Goal: Task Accomplishment & Management: Manage account settings

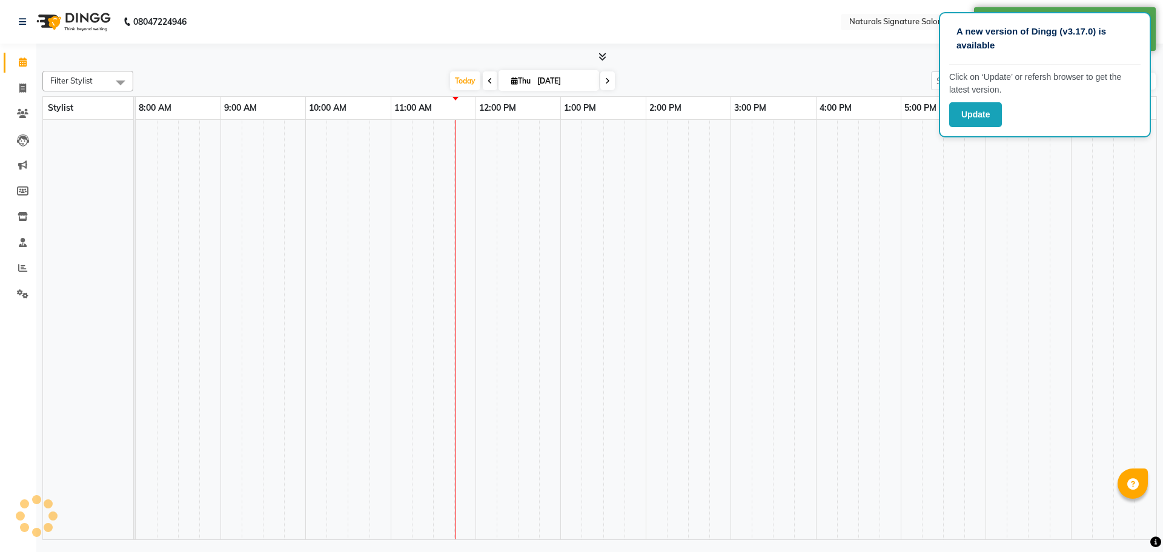
select select "en"
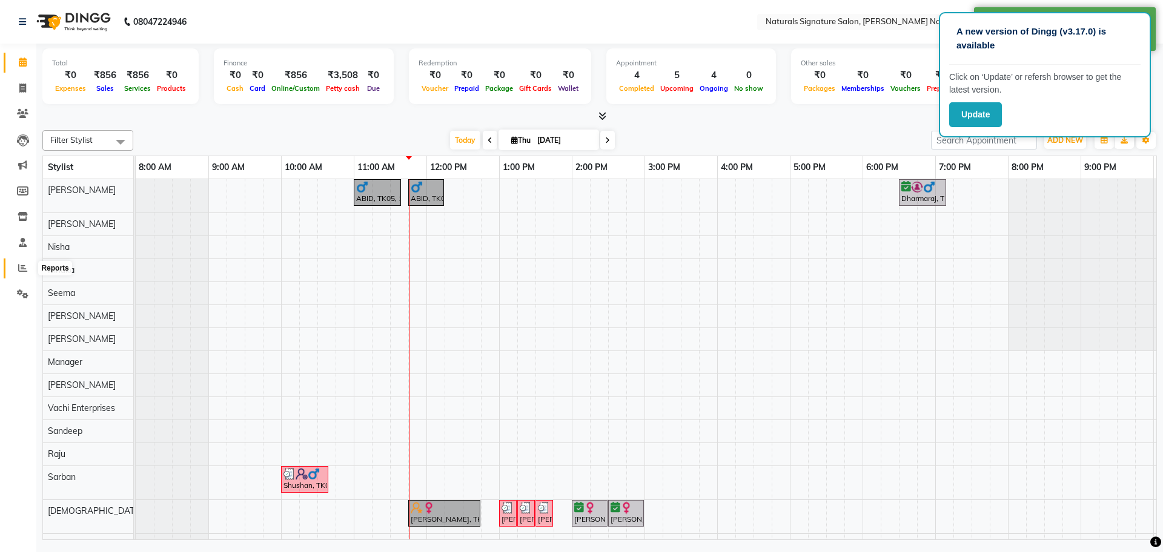
click at [33, 264] on span at bounding box center [22, 269] width 21 height 14
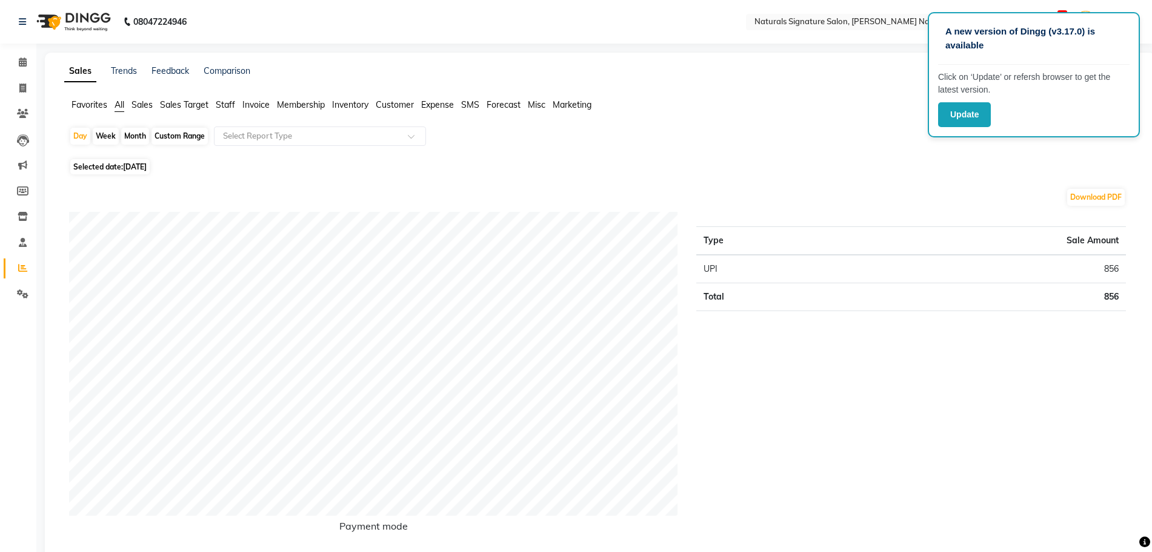
click at [224, 107] on span "Staff" at bounding box center [225, 104] width 19 height 11
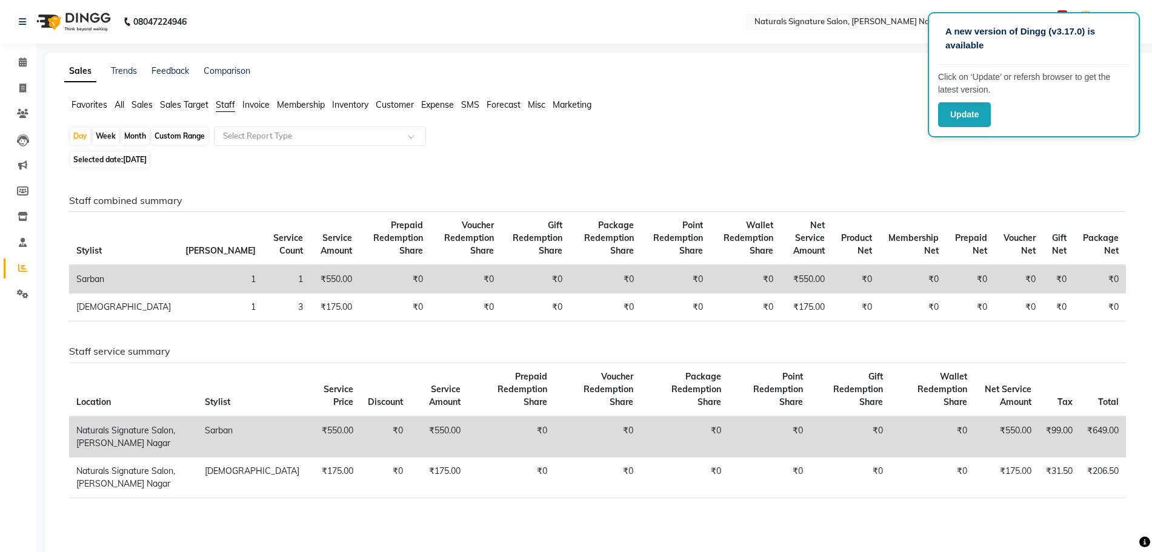
click at [146, 157] on span "[DATE]" at bounding box center [135, 159] width 24 height 9
select select "9"
select select "2025"
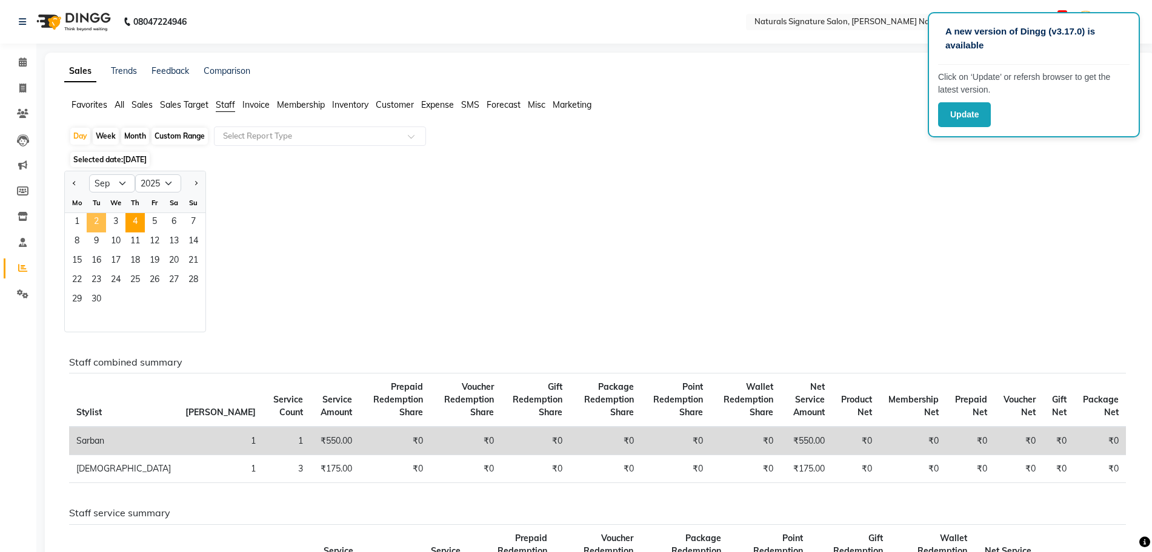
click at [100, 224] on span "2" at bounding box center [96, 222] width 19 height 19
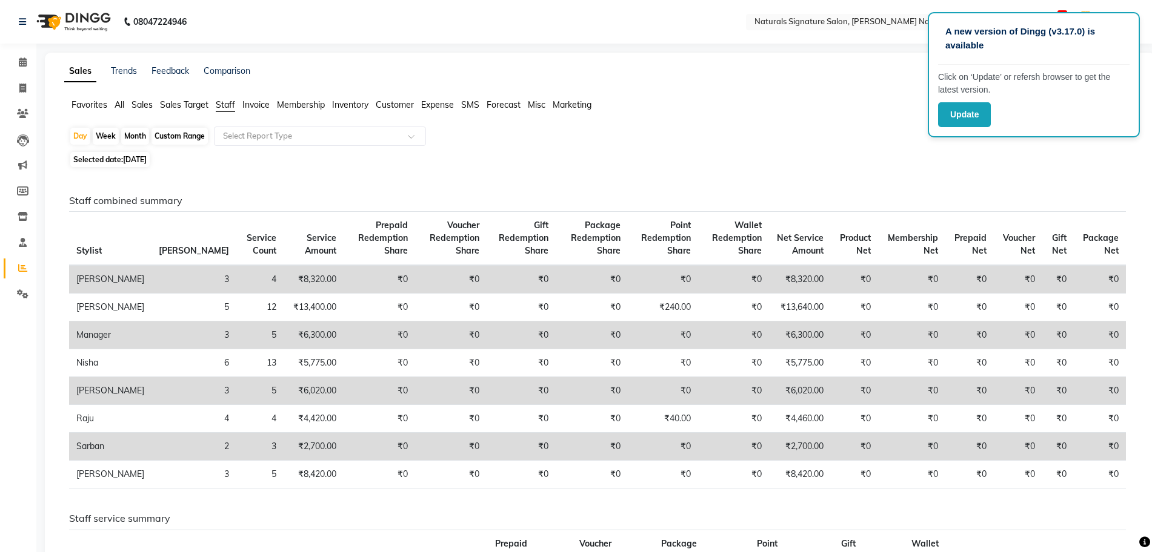
click at [358, 250] on span "Prepaid Redemption Share" at bounding box center [383, 238] width 50 height 36
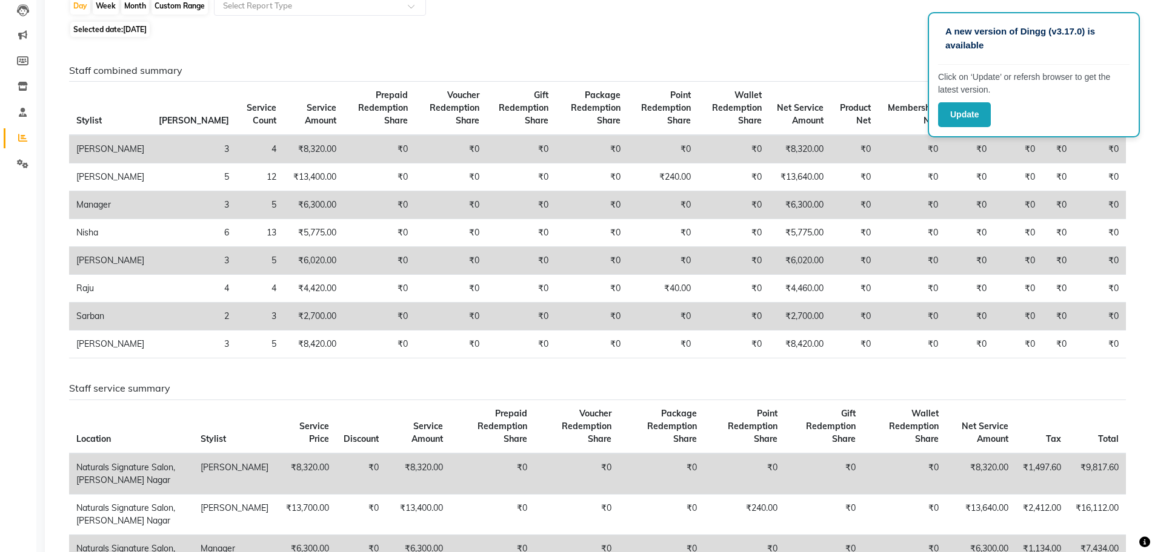
scroll to position [116, 0]
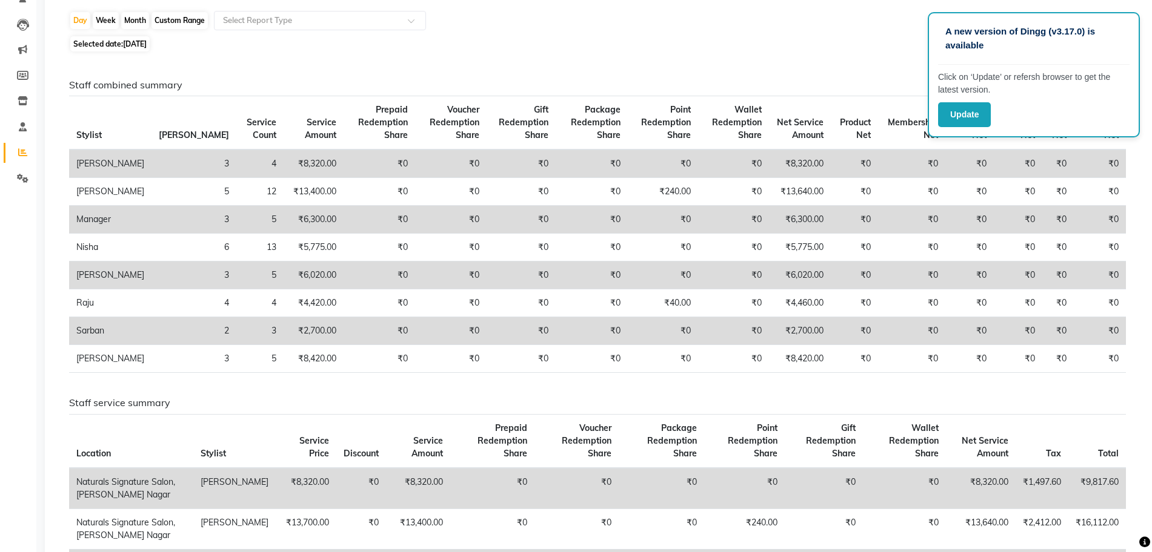
click at [543, 406] on h6 "Staff service summary" at bounding box center [597, 403] width 1057 height 12
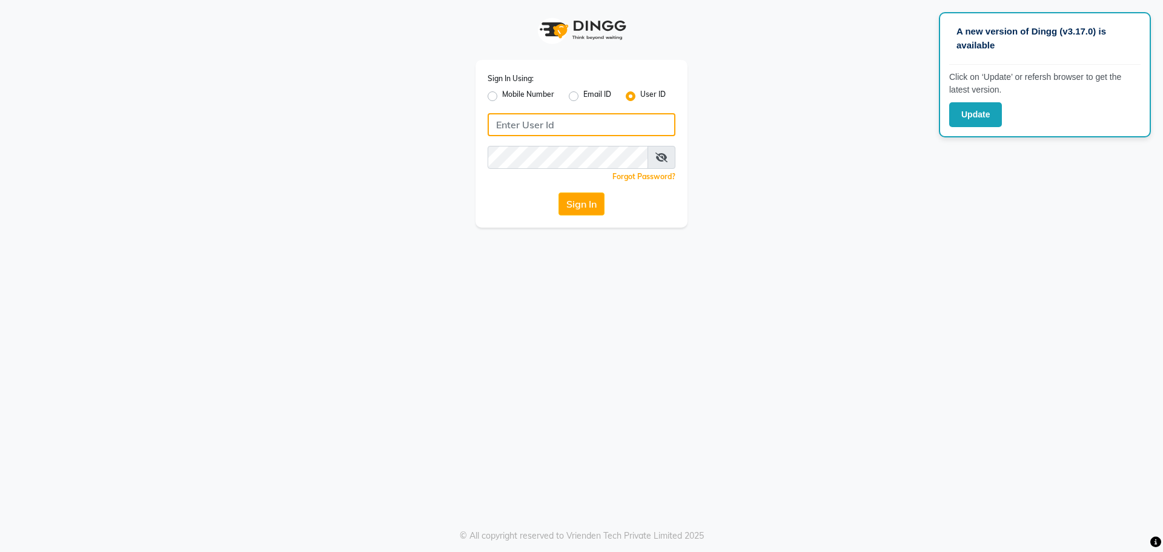
click at [531, 124] on input "Username" at bounding box center [582, 124] width 188 height 23
click at [574, 133] on input "Username" at bounding box center [582, 124] width 188 height 23
type input "N"
type input "naturals"
click at [590, 213] on button "Sign In" at bounding box center [582, 204] width 46 height 23
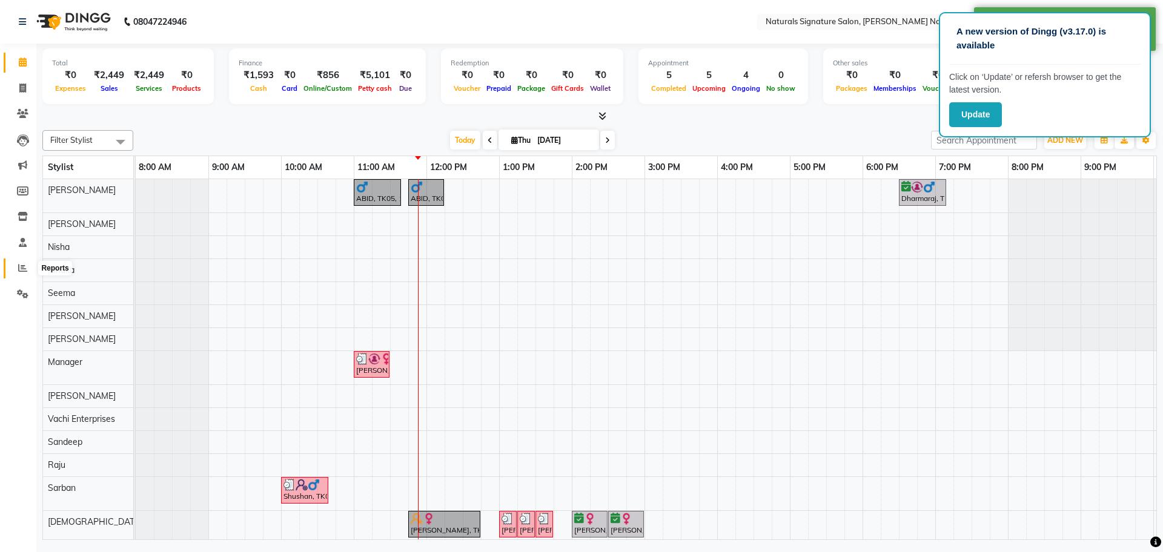
click at [30, 270] on span at bounding box center [22, 269] width 21 height 14
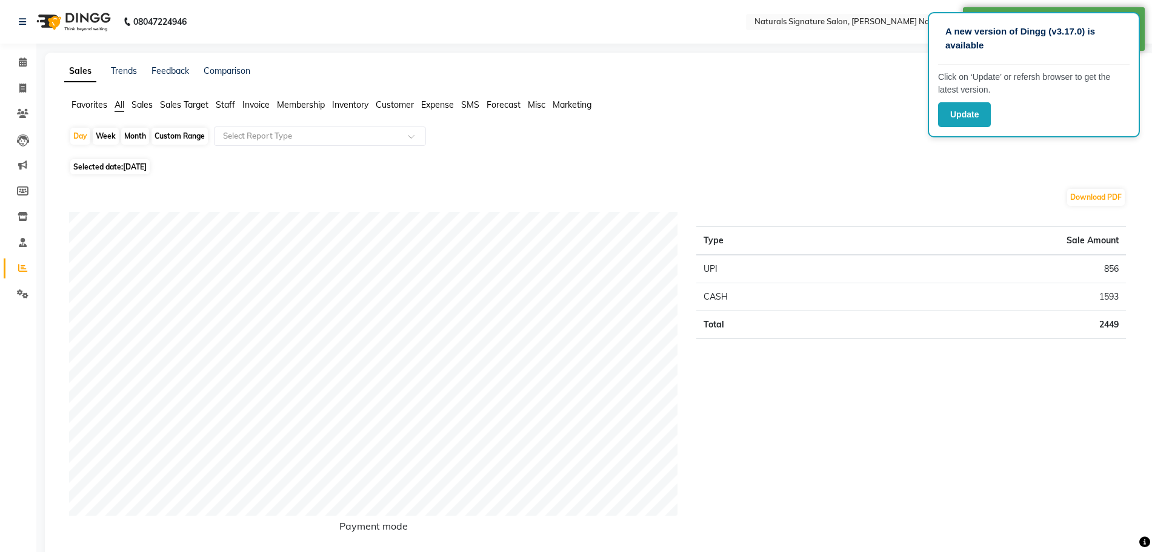
click at [147, 168] on span "[DATE]" at bounding box center [135, 166] width 24 height 9
select select "9"
select select "2025"
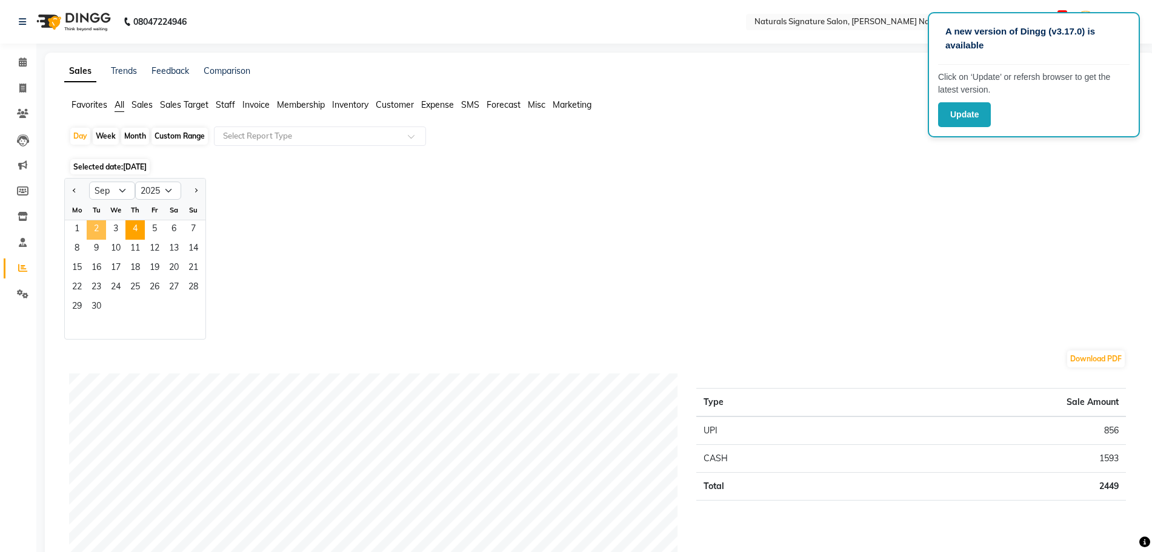
click at [101, 225] on span "2" at bounding box center [96, 230] width 19 height 19
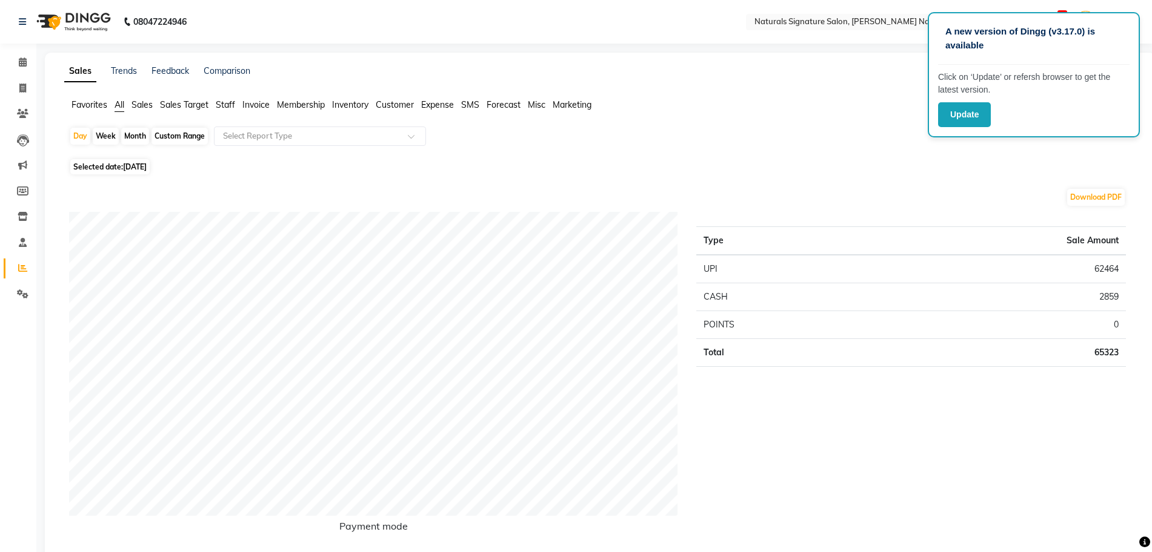
click at [221, 106] on span "Staff" at bounding box center [225, 104] width 19 height 11
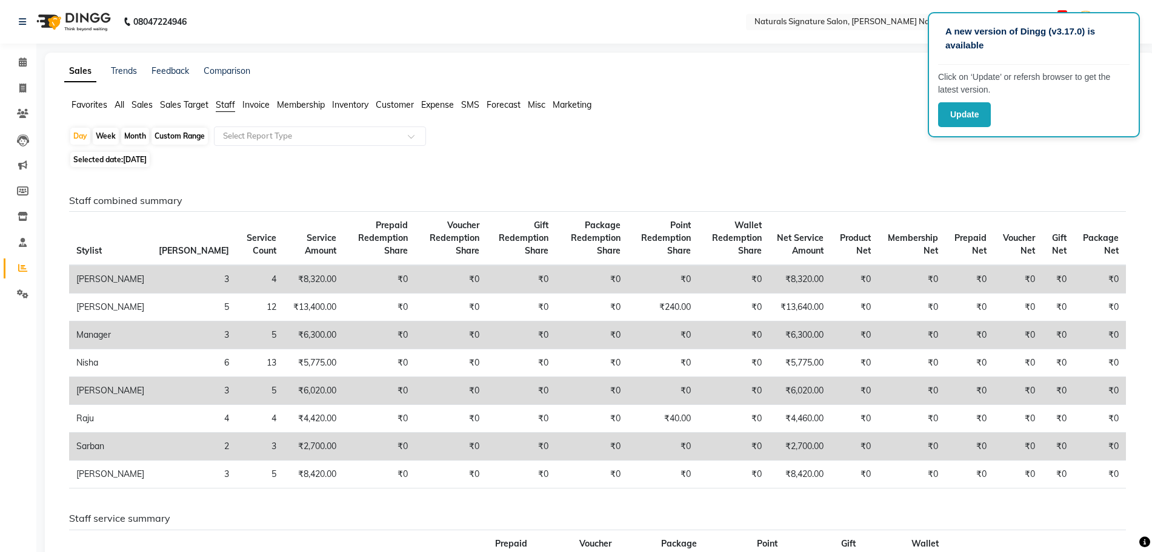
click at [148, 164] on span "Selected date: [DATE]" at bounding box center [109, 159] width 79 height 15
select select "9"
select select "2025"
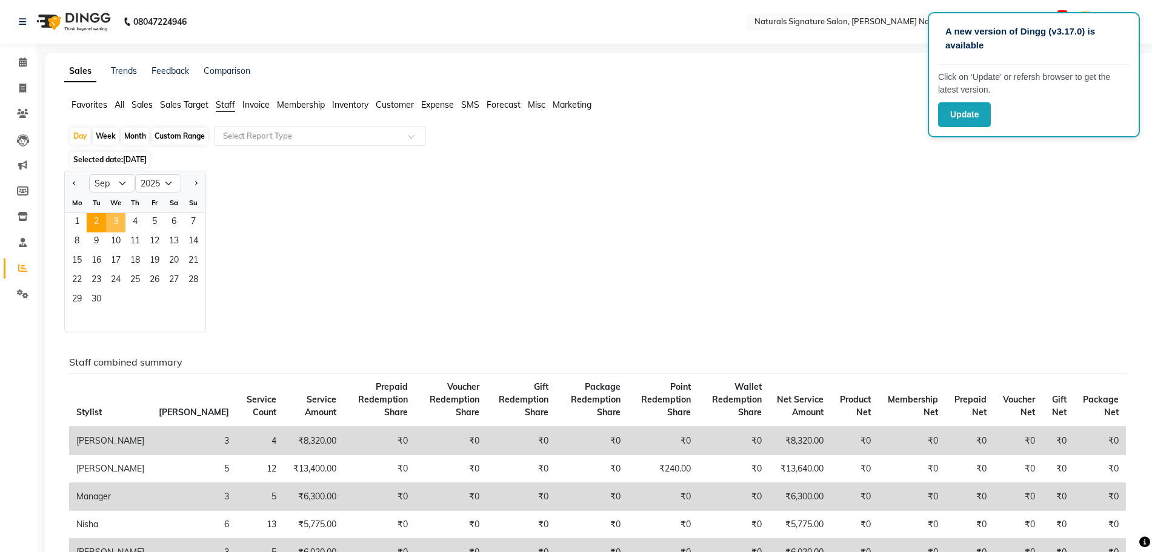
click at [119, 214] on span "3" at bounding box center [115, 222] width 19 height 19
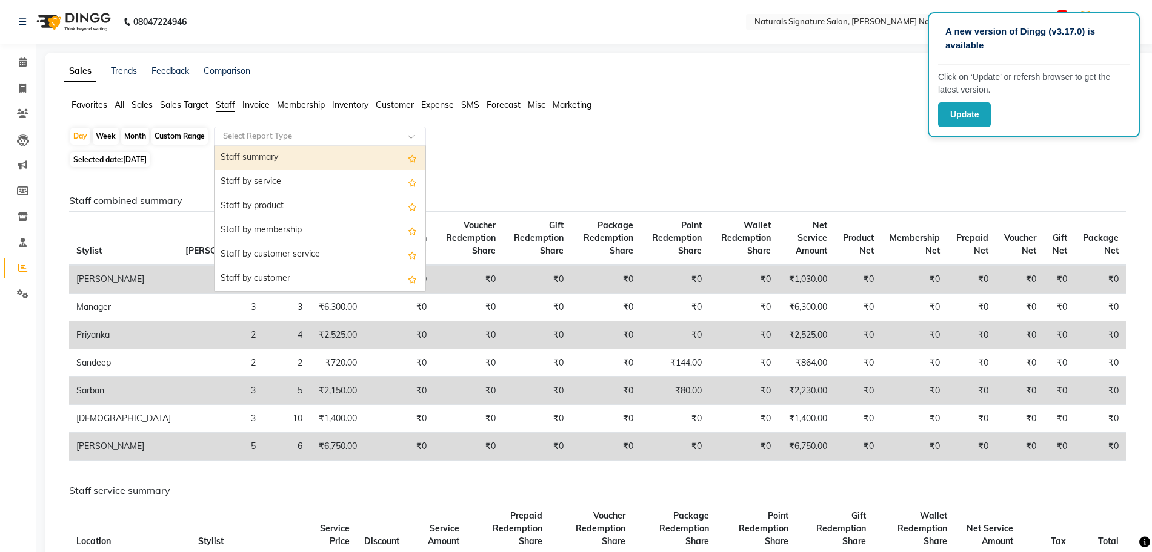
click at [334, 138] on input "text" at bounding box center [308, 136] width 174 height 12
click at [498, 128] on div "Day Week Month Custom Range Select Report Type Staff summary Staff by service S…" at bounding box center [599, 138] width 1061 height 22
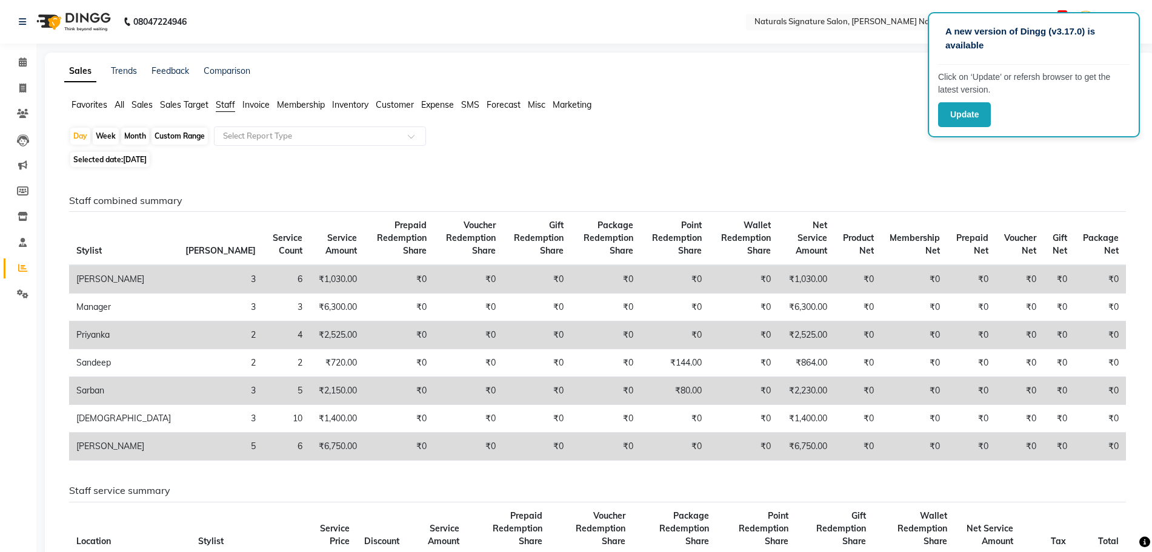
scroll to position [30, 0]
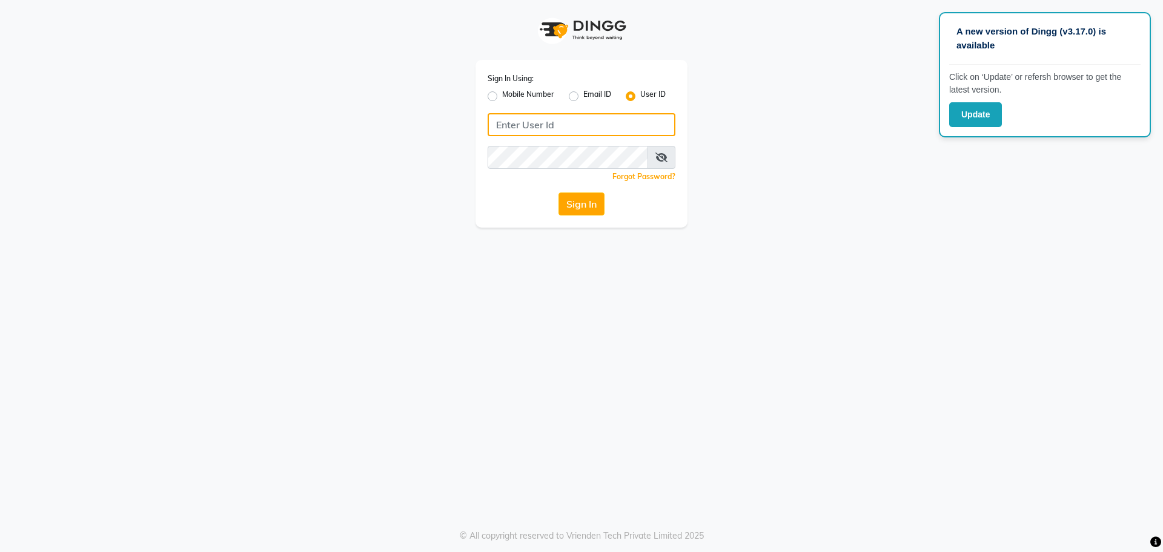
click at [554, 129] on input "Username" at bounding box center [582, 124] width 188 height 23
click at [554, 129] on input "evitas" at bounding box center [582, 124] width 188 height 23
type input "e"
type input "naturals"
click at [592, 205] on button "Sign In" at bounding box center [582, 204] width 46 height 23
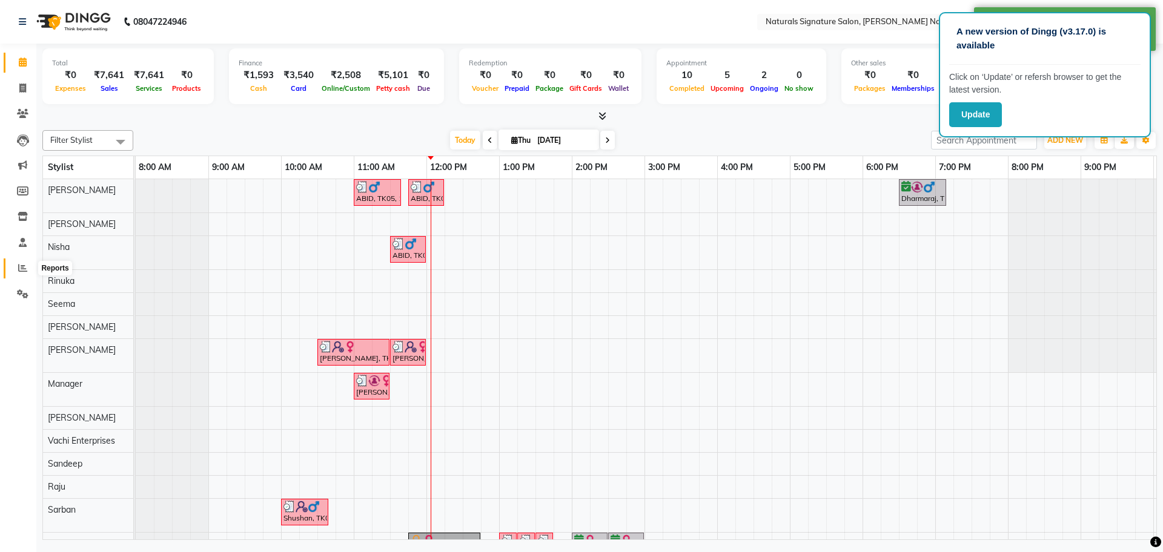
click at [23, 271] on icon at bounding box center [22, 268] width 9 height 9
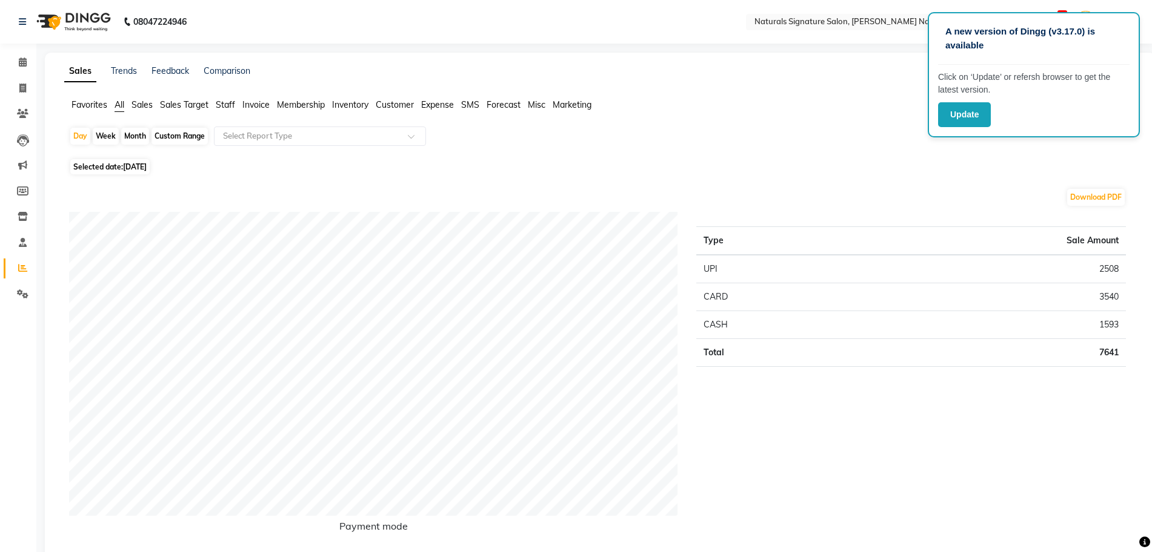
click at [150, 107] on span "Sales" at bounding box center [141, 104] width 21 height 11
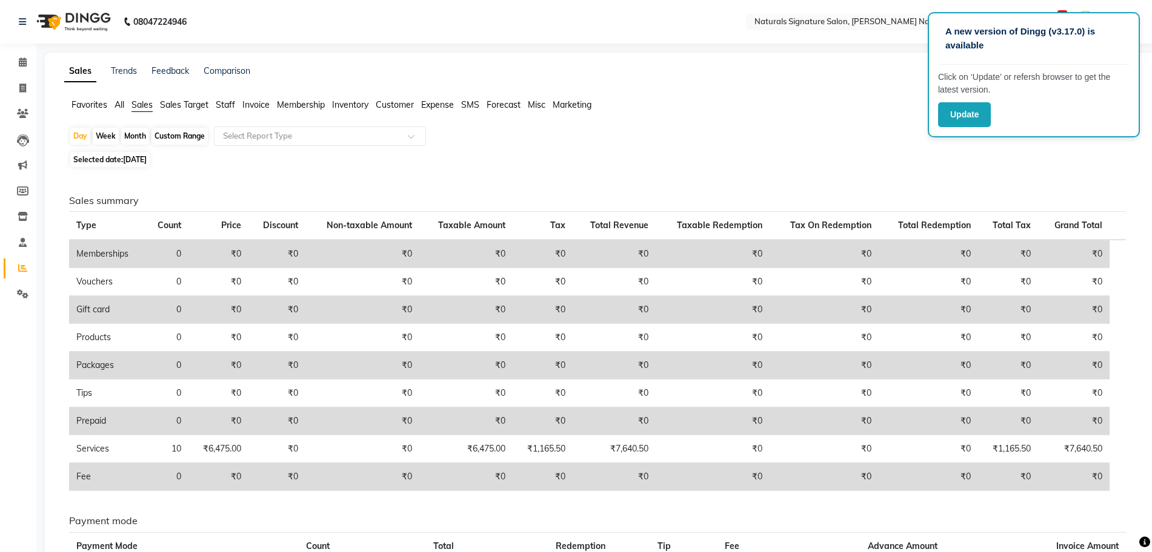
click at [147, 159] on span "[DATE]" at bounding box center [135, 159] width 24 height 9
select select "9"
select select "2025"
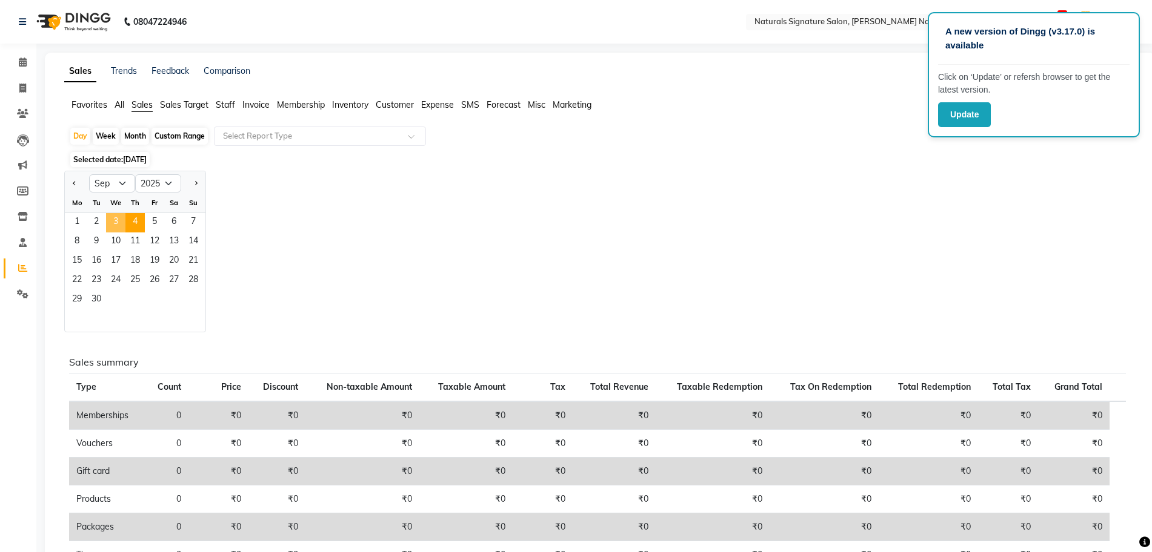
click at [116, 220] on span "3" at bounding box center [115, 222] width 19 height 19
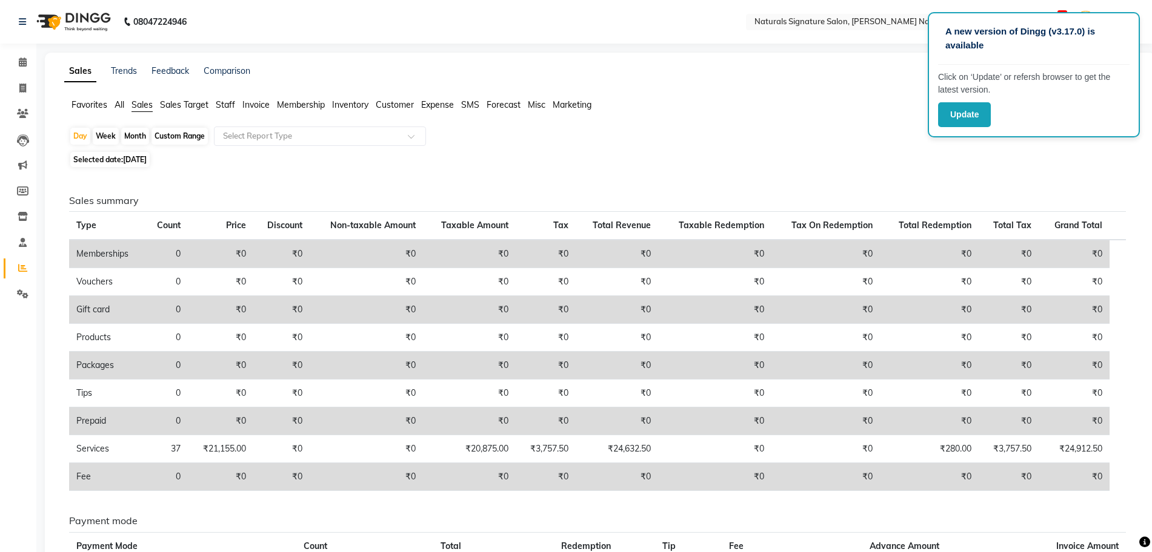
click at [901, 131] on div "Day Week Month Custom Range Select Report Type" at bounding box center [599, 138] width 1061 height 22
click at [955, 114] on button "Update" at bounding box center [964, 114] width 53 height 25
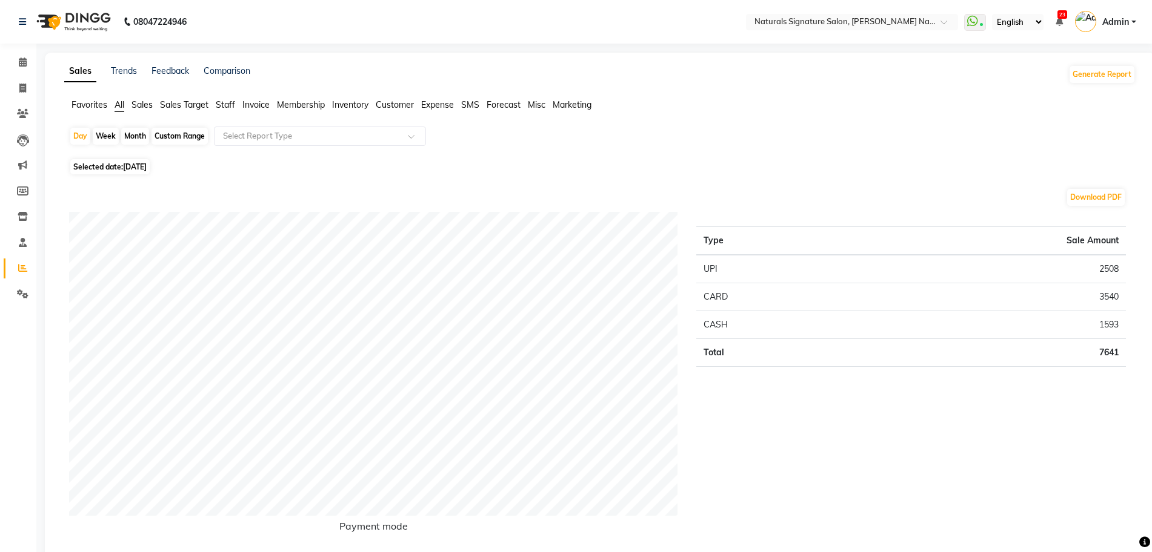
click at [1129, 22] on link "Admin" at bounding box center [1105, 22] width 61 height 20
click at [1090, 90] on link "Sign out" at bounding box center [1073, 87] width 111 height 19
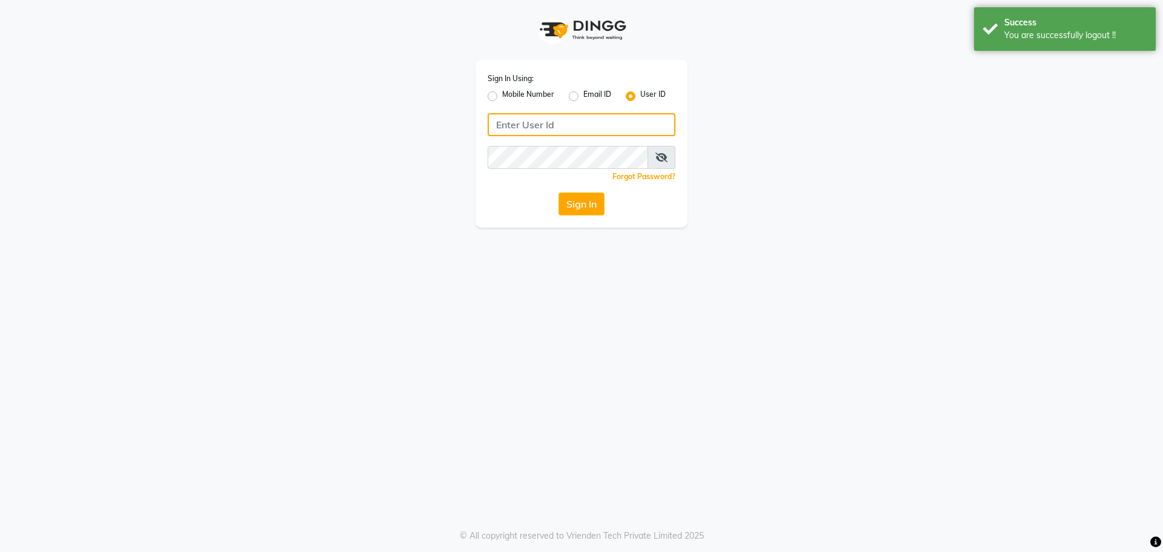
click at [581, 121] on input "Username" at bounding box center [582, 124] width 188 height 23
type input "evitas"
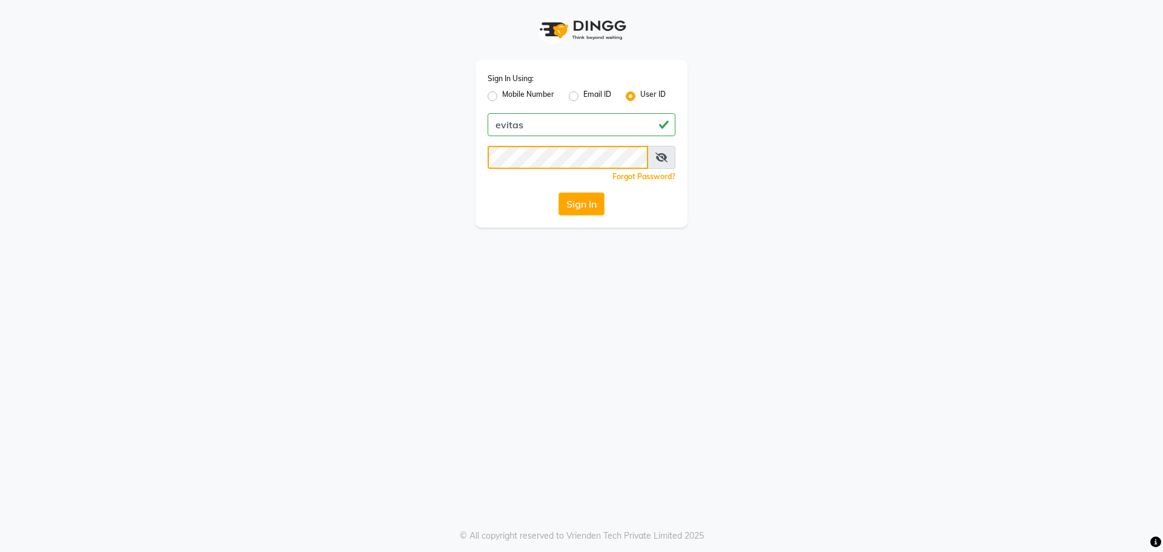
click at [559, 193] on button "Sign In" at bounding box center [582, 204] width 46 height 23
